Goal: Information Seeking & Learning: Check status

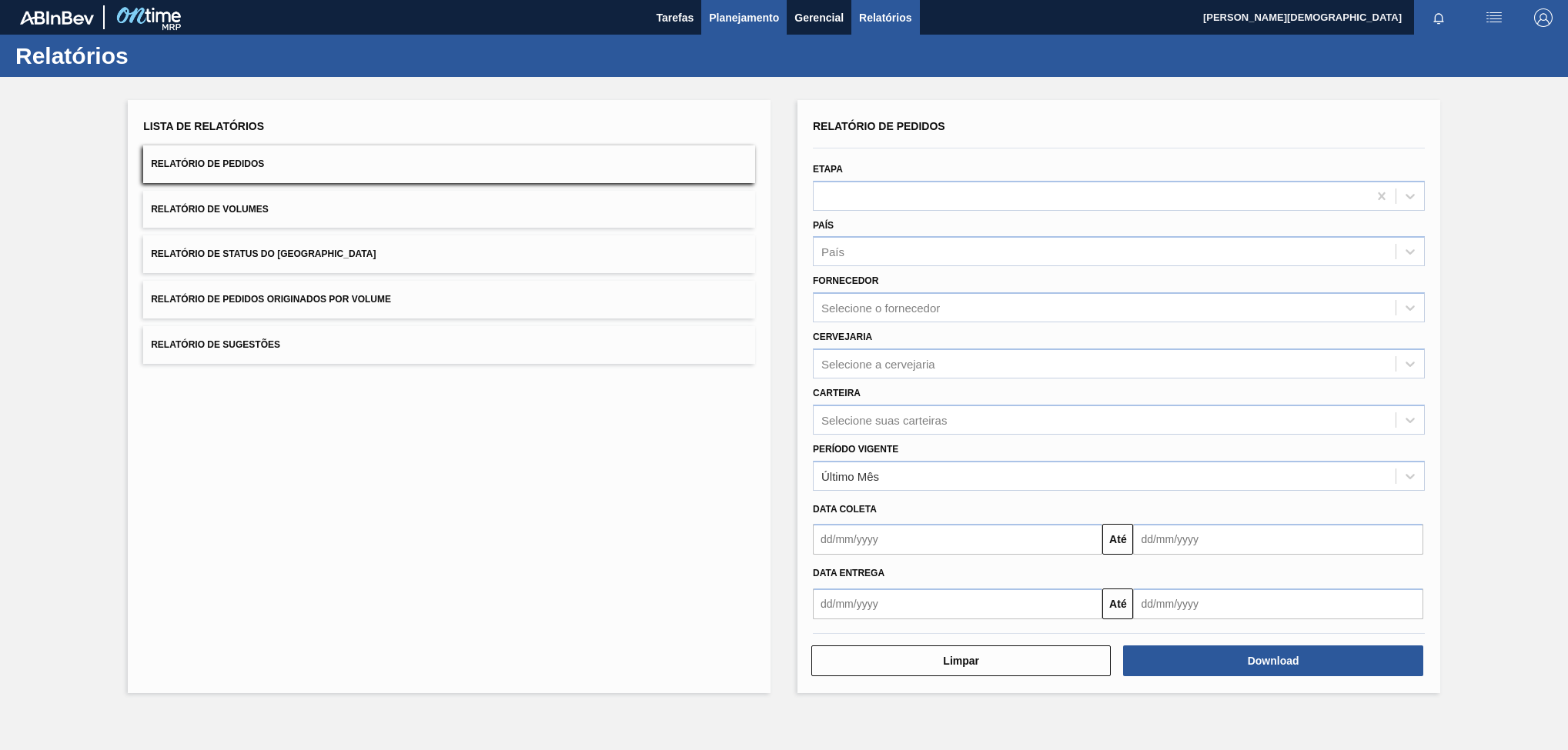
click at [710, 13] on button "Planejamento" at bounding box center [744, 17] width 85 height 35
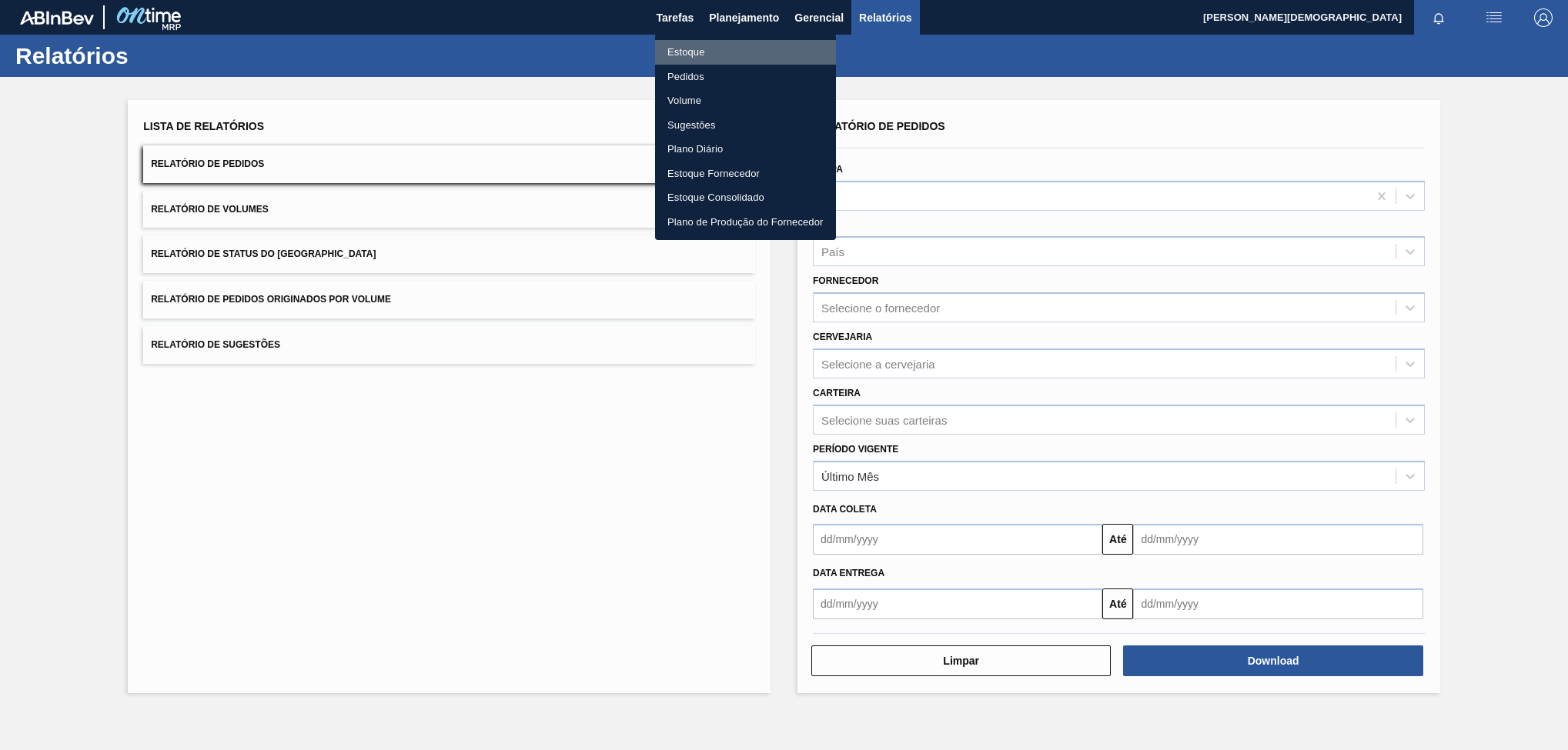
click at [746, 40] on li "Estoque" at bounding box center [745, 51] width 181 height 24
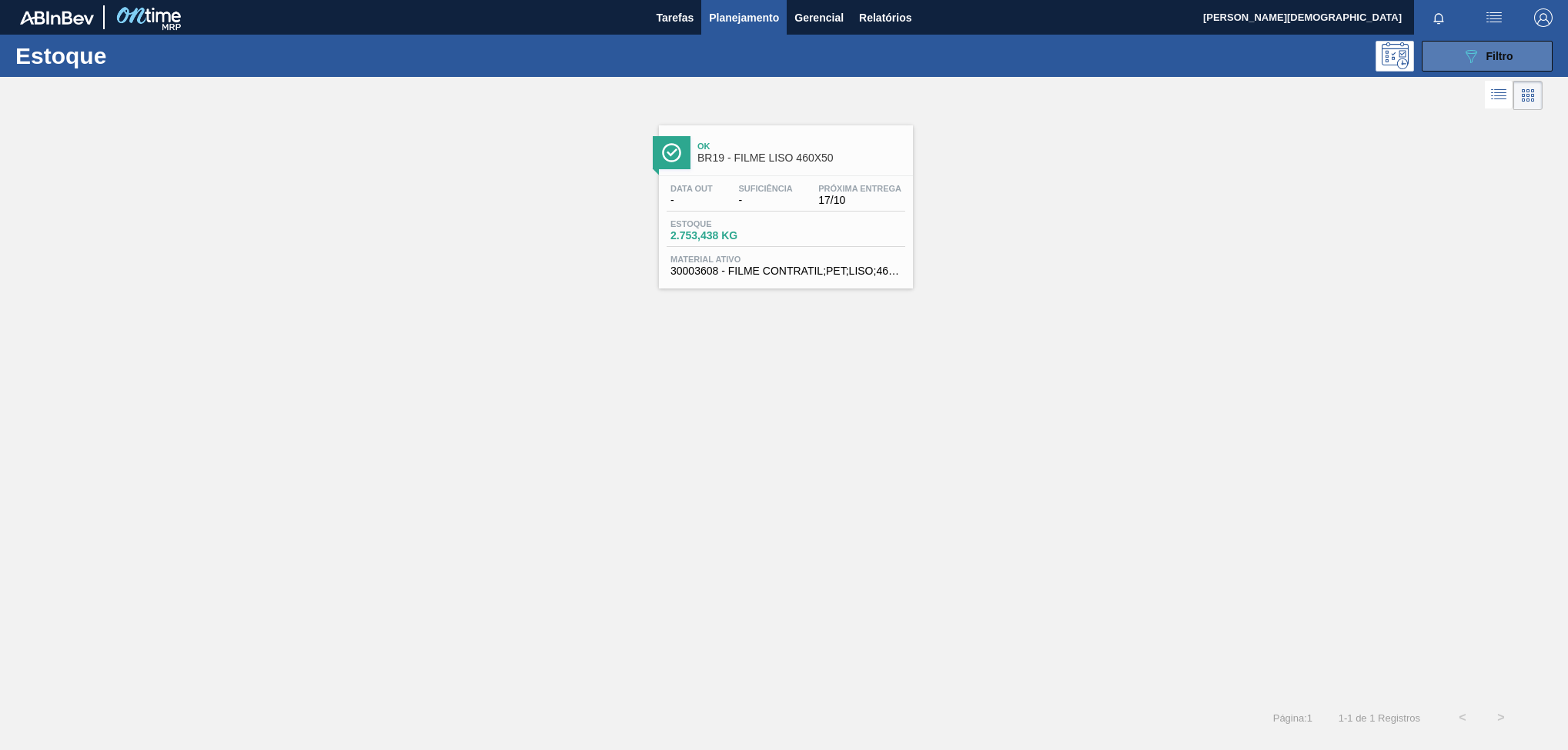
click at [1533, 62] on button "089F7B8B-B2A5-4AFE-B5C0-19BA573D28AC Filtro" at bounding box center [1486, 56] width 131 height 31
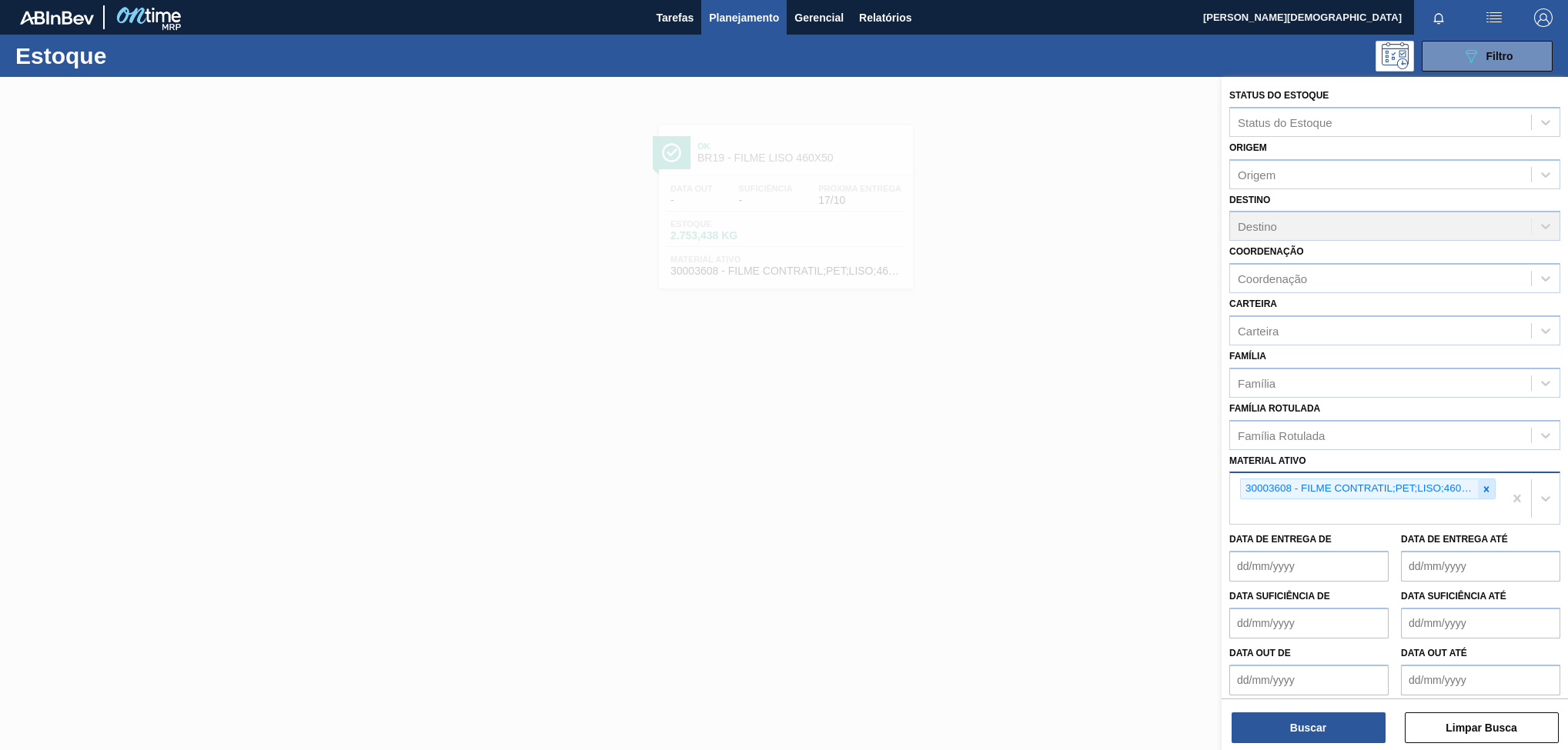
click at [1479, 495] on div at bounding box center [1486, 489] width 17 height 19
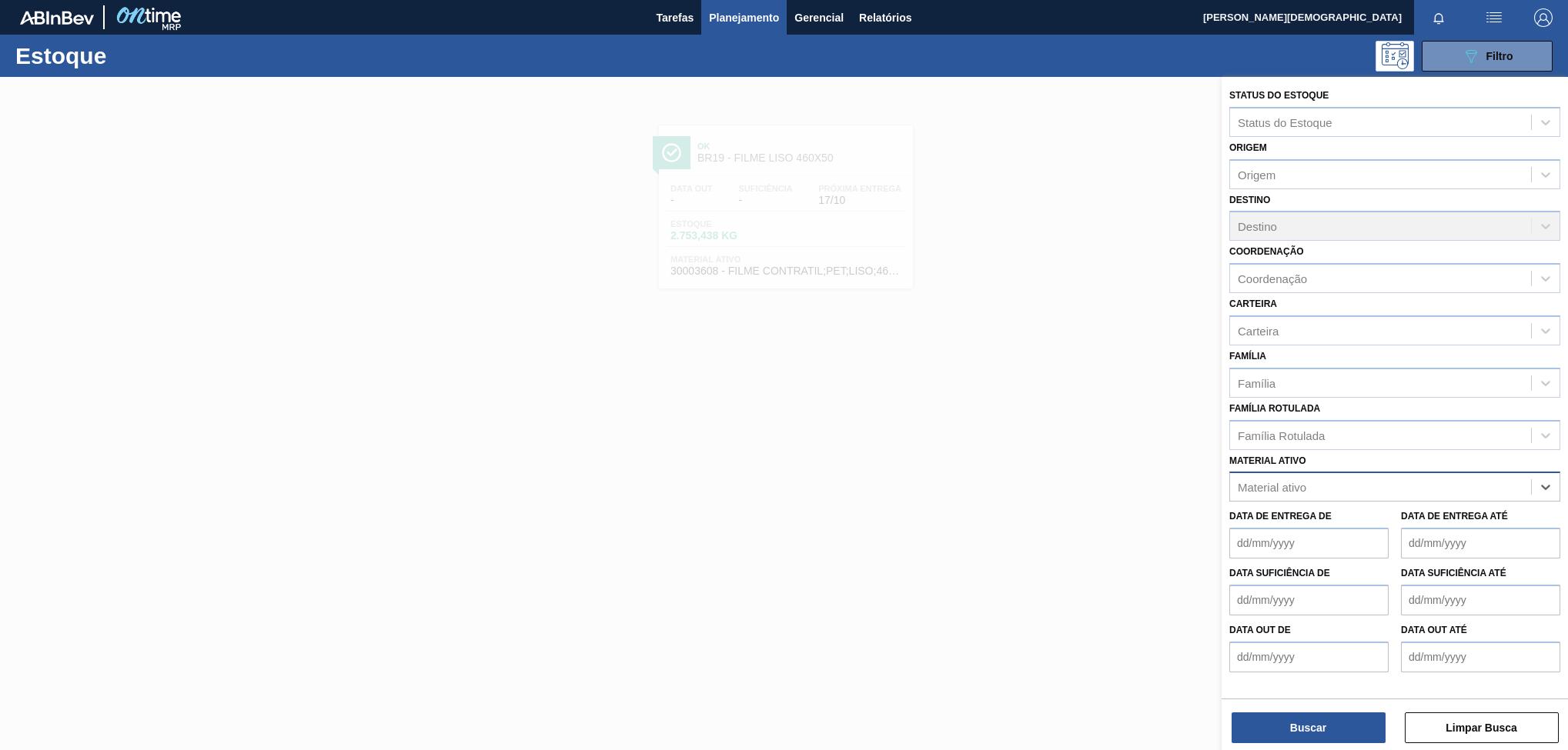
paste ativo "30031247"
type ativo "30031247"
click at [1429, 533] on div "30031247 - SUCO UVA CONC PRESV 255KG" at bounding box center [1394, 525] width 331 height 29
click at [1376, 729] on button "Buscar" at bounding box center [1308, 727] width 154 height 31
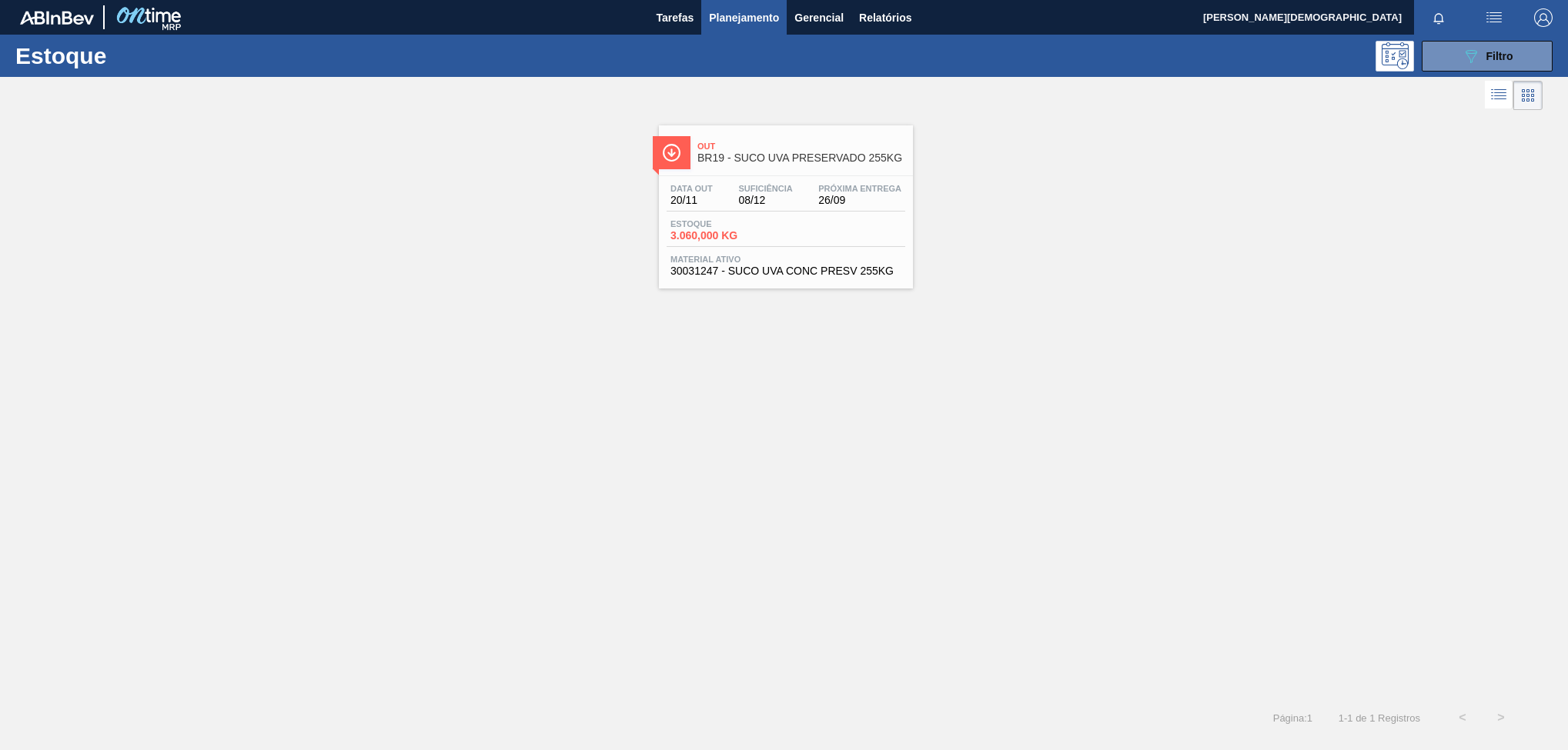
click at [769, 215] on div "Data [DATE] Suficiência 08/12 Próxima Entrega 26/09 Estoque 3.060,000 KG Materi…" at bounding box center [785, 228] width 254 height 104
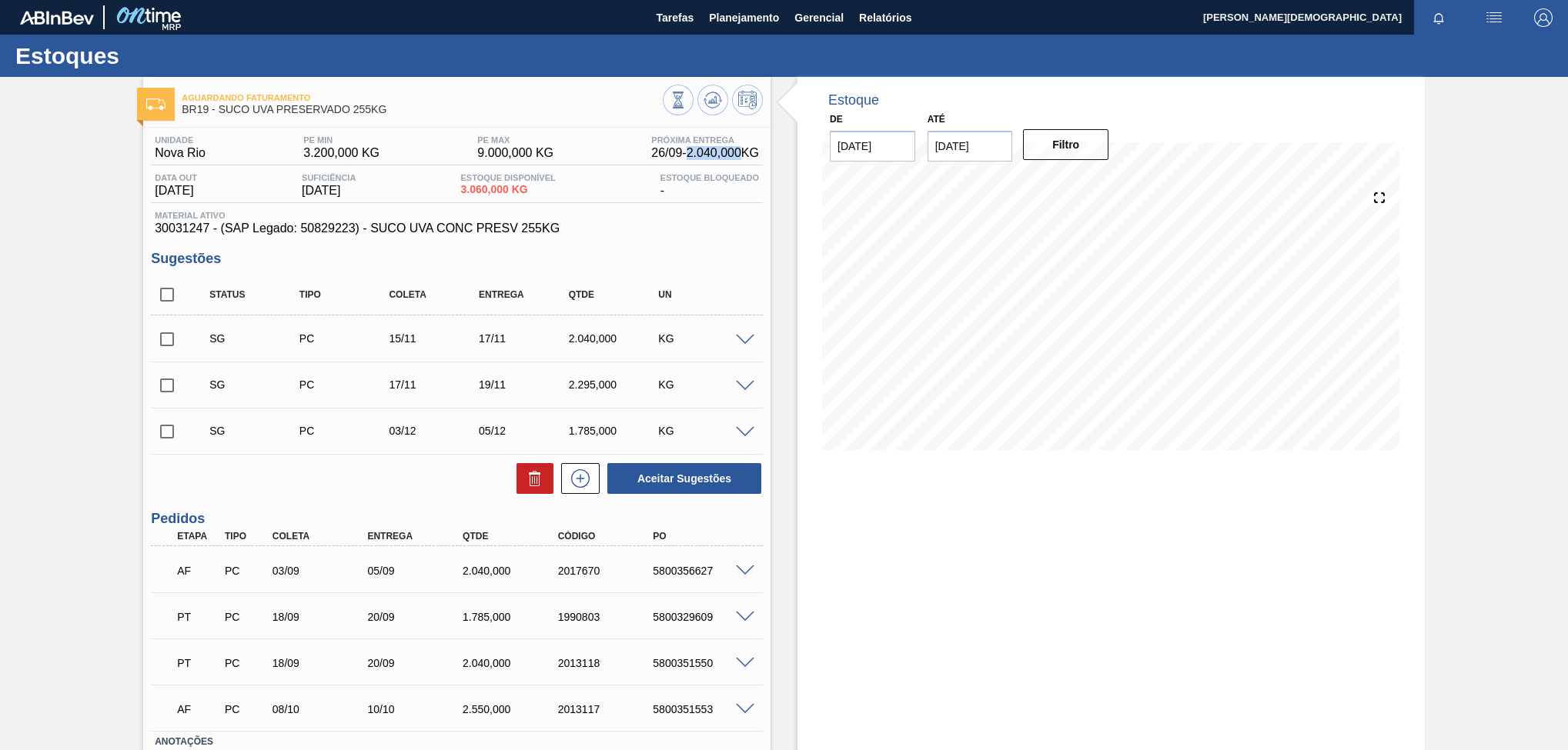
drag, startPoint x: 685, startPoint y: 153, endPoint x: 742, endPoint y: 163, distance: 57.9
click at [742, 163] on div "Unidade Nova Rio PE MIN 3.200,000 KG PE MAX 9.000,000 KG Próxima Entrega 26/09 …" at bounding box center [457, 151] width 612 height 30
copy span "2.040,000"
click at [762, 162] on div "Unidade Nova Rio PE MIN 3.200,000 KG PE MAX 9.000,000 KG Próxima Entrega 26/09 …" at bounding box center [457, 489] width 627 height 721
copy span "2.040,000 KG"
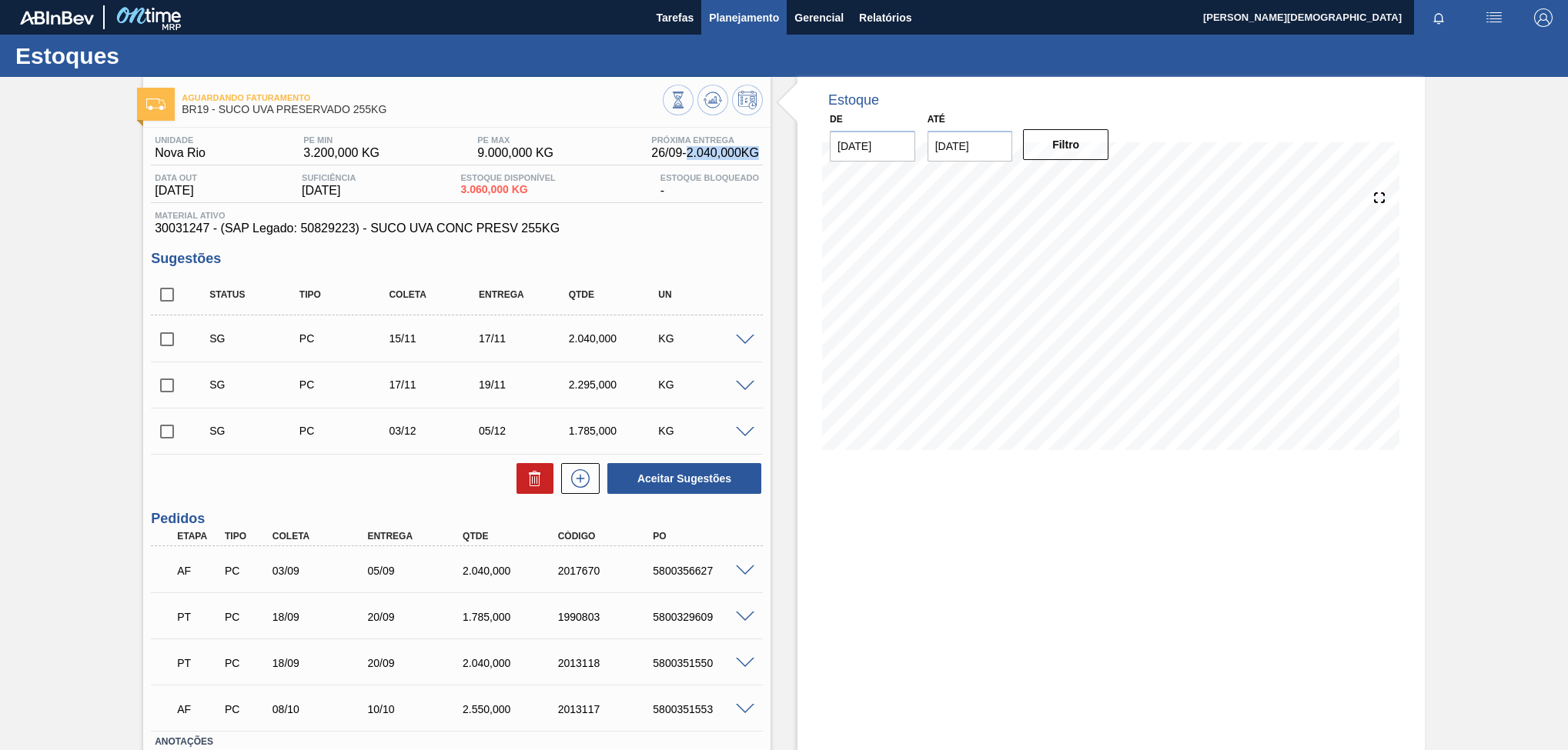
click at [729, 16] on span "Planejamento" at bounding box center [744, 18] width 70 height 19
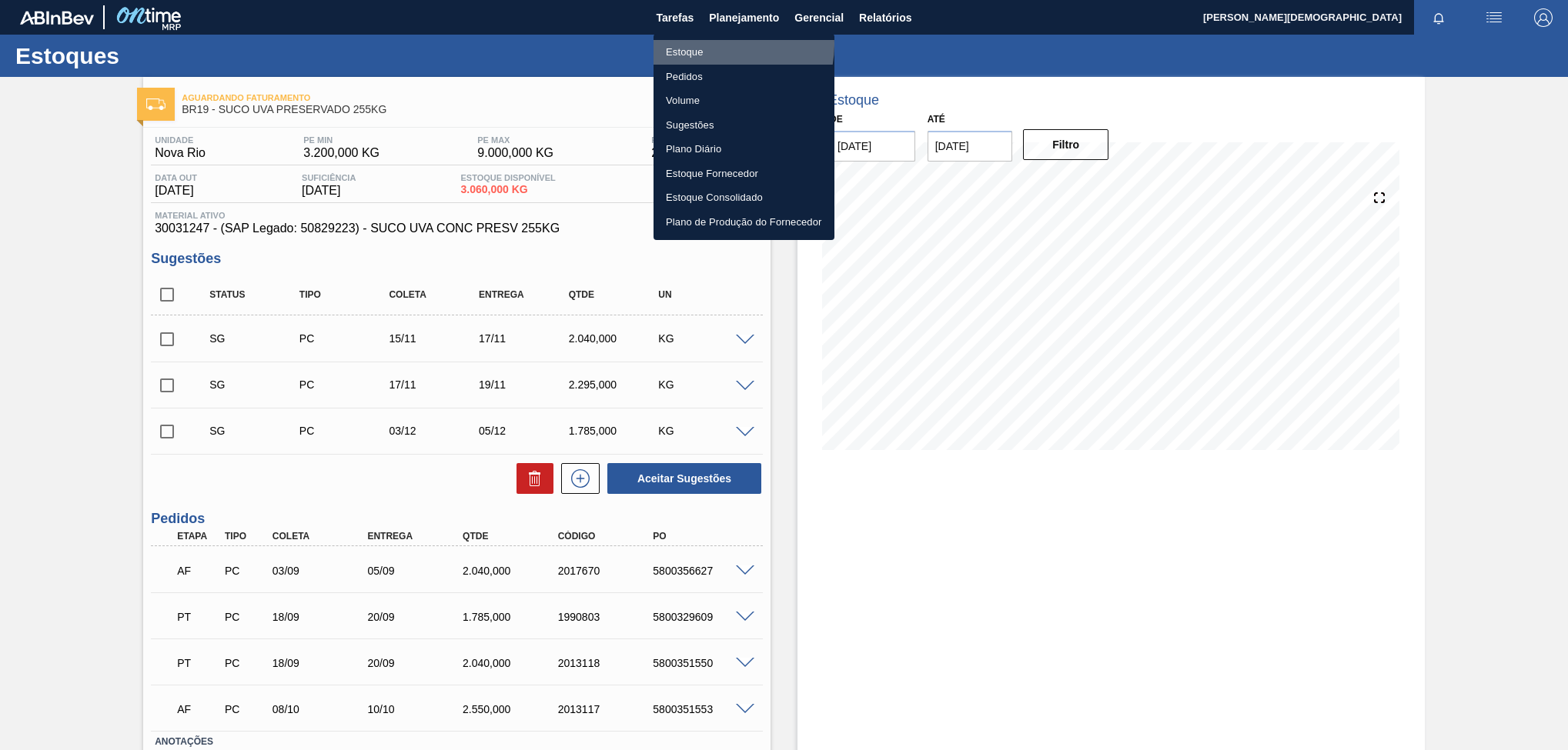
click at [721, 44] on li "Estoque" at bounding box center [744, 51] width 181 height 24
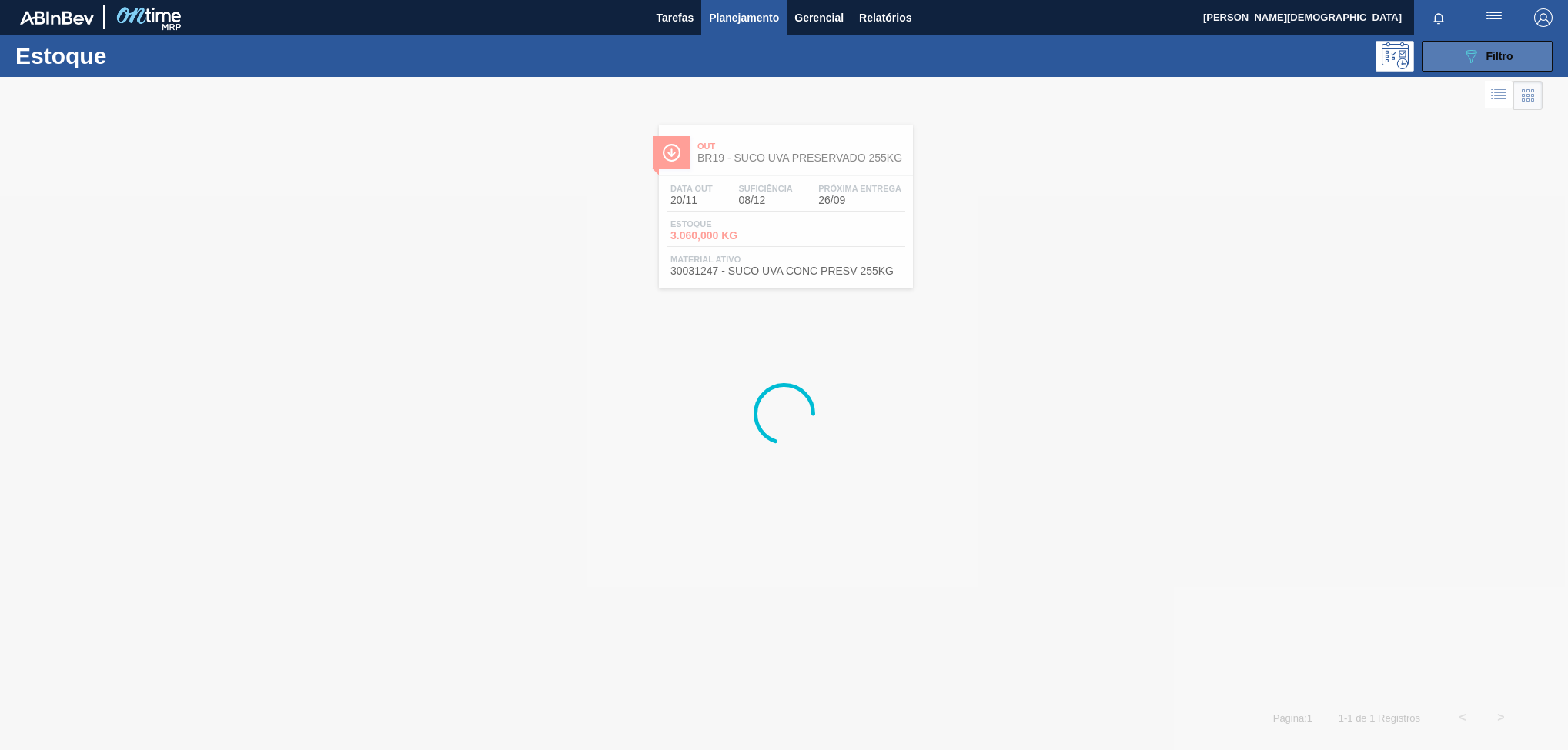
click at [1496, 56] on span "Filtro" at bounding box center [1500, 56] width 27 height 13
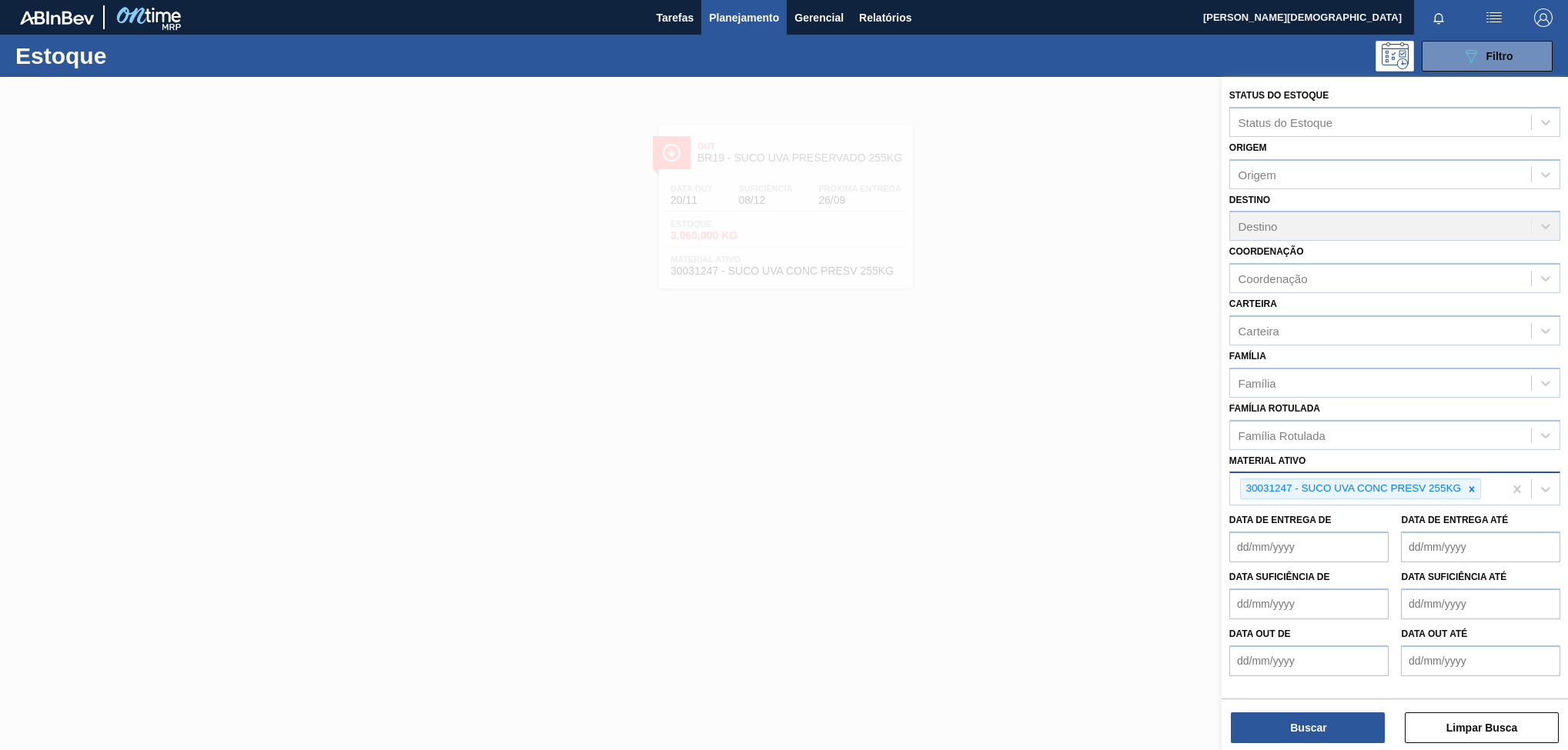
click at [1469, 485] on div at bounding box center [1472, 489] width 17 height 19
paste ativo "30031248"
type ativo "30031248"
click at [1418, 524] on div "30031248 - [PERSON_NAME] CONC PRESV 63 5 KG" at bounding box center [1394, 525] width 331 height 29
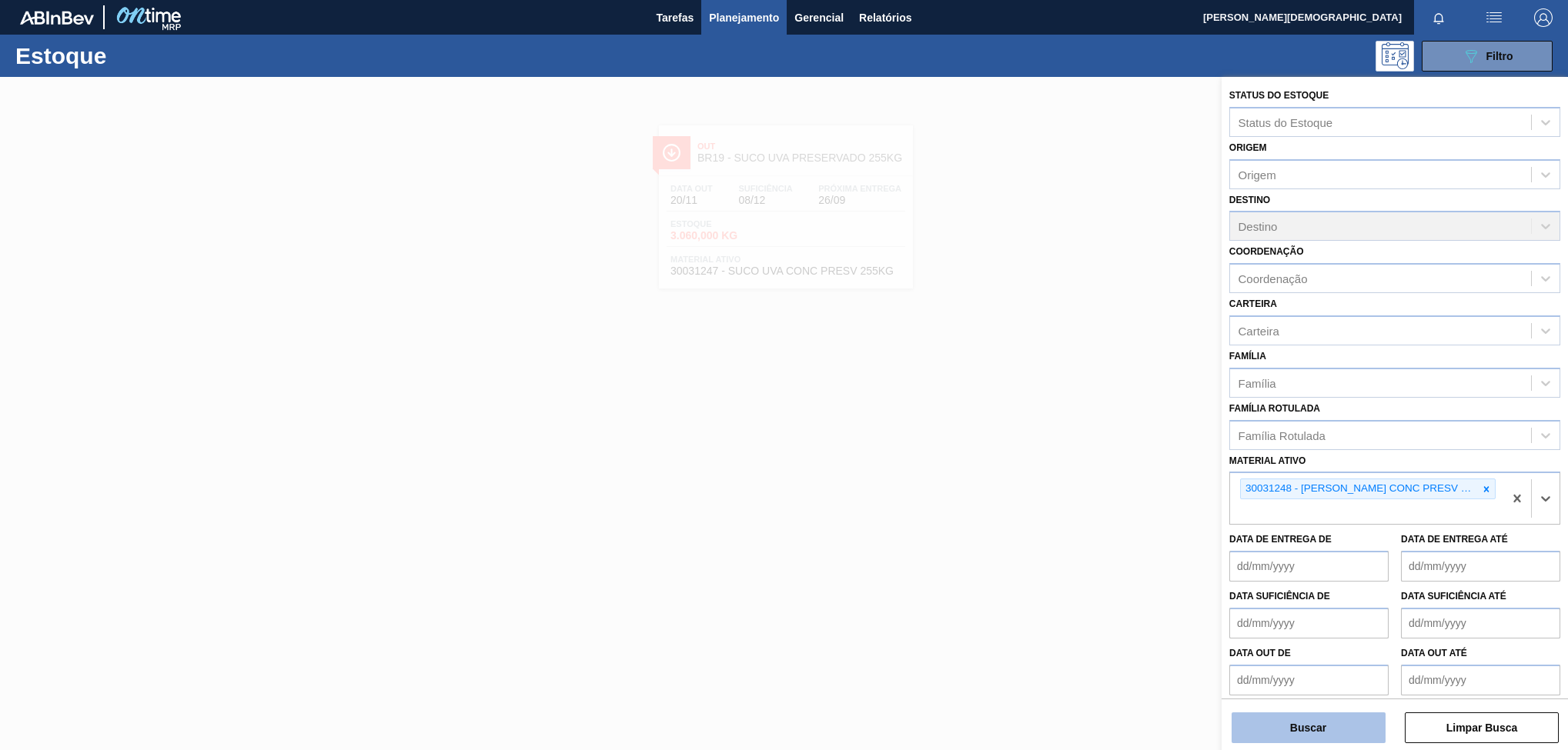
click at [1342, 741] on button "Buscar" at bounding box center [1308, 727] width 154 height 31
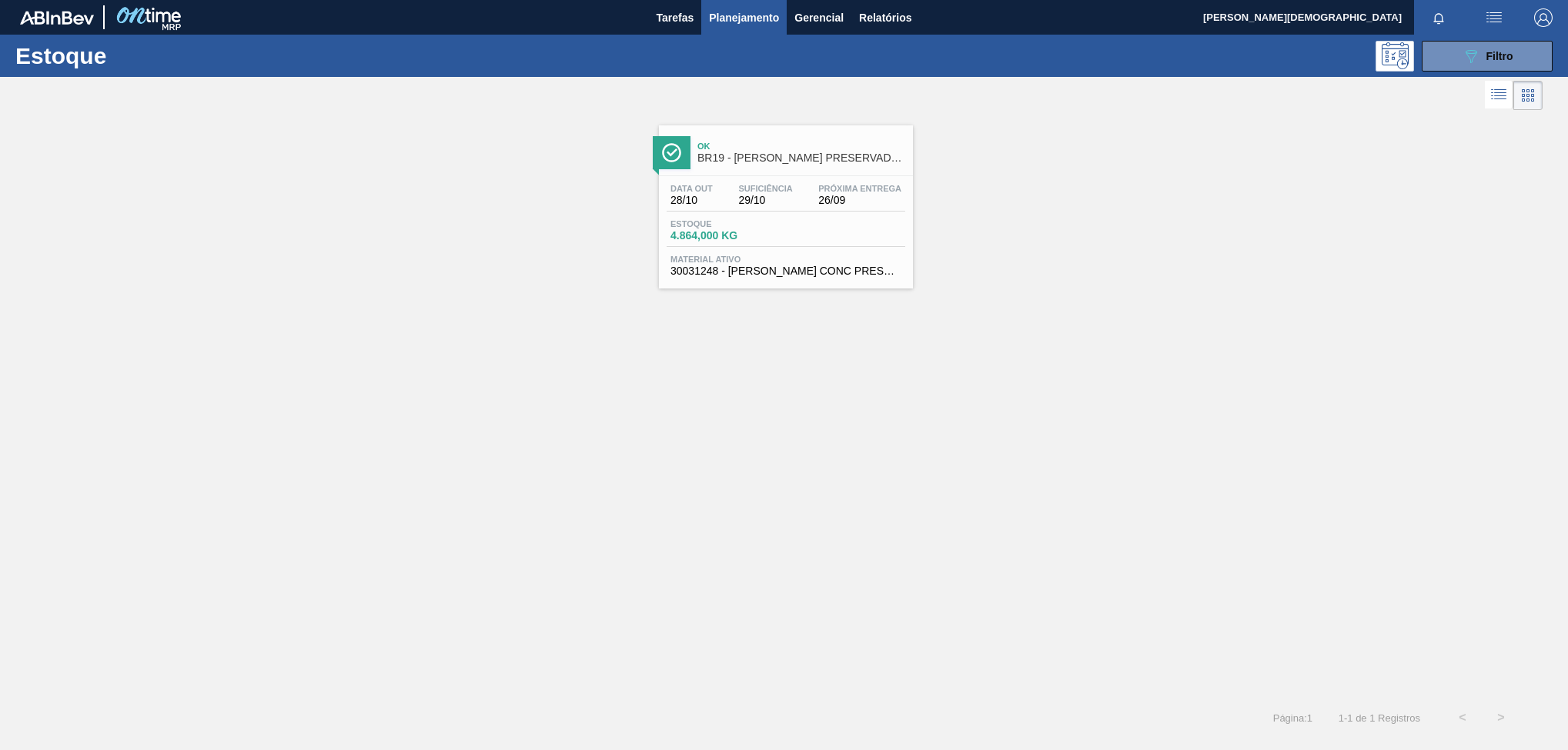
click at [806, 201] on div "Data [DATE] Suficiência 29/10 Próxima Entrega 26/09" at bounding box center [786, 197] width 239 height 28
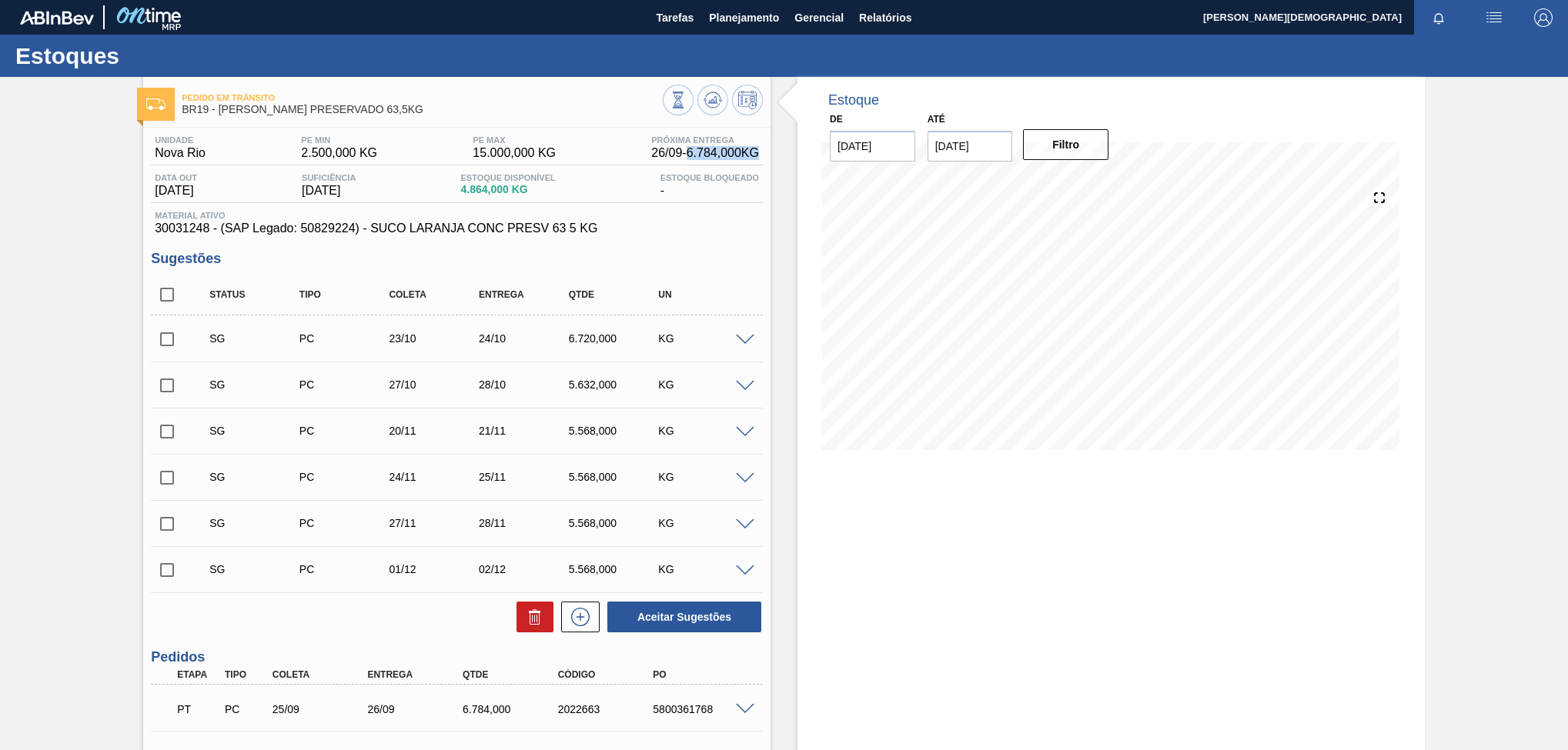
drag, startPoint x: 685, startPoint y: 162, endPoint x: 765, endPoint y: 162, distance: 80.0
click at [765, 162] on div "Unidade Nova Rio PE MIN 2.500,000 KG PE MAX 15.000,000 KG Próxima Entrega 26/09…" at bounding box center [457, 535] width 627 height 814
copy span "6.784,000 KG"
